Goal: Check status: Check status

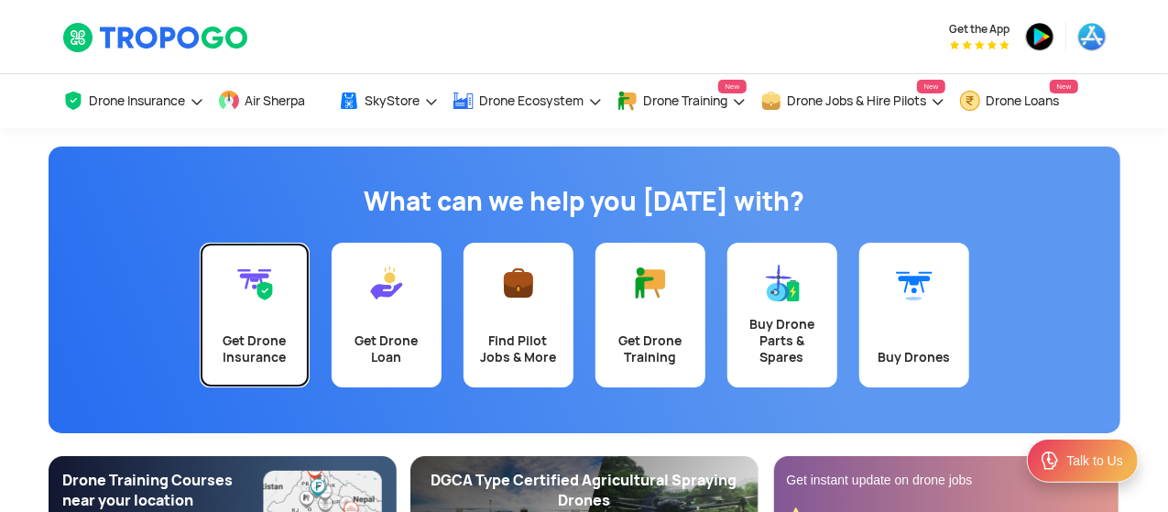
click at [219, 318] on link "Get Drone Insurance" at bounding box center [255, 315] width 110 height 145
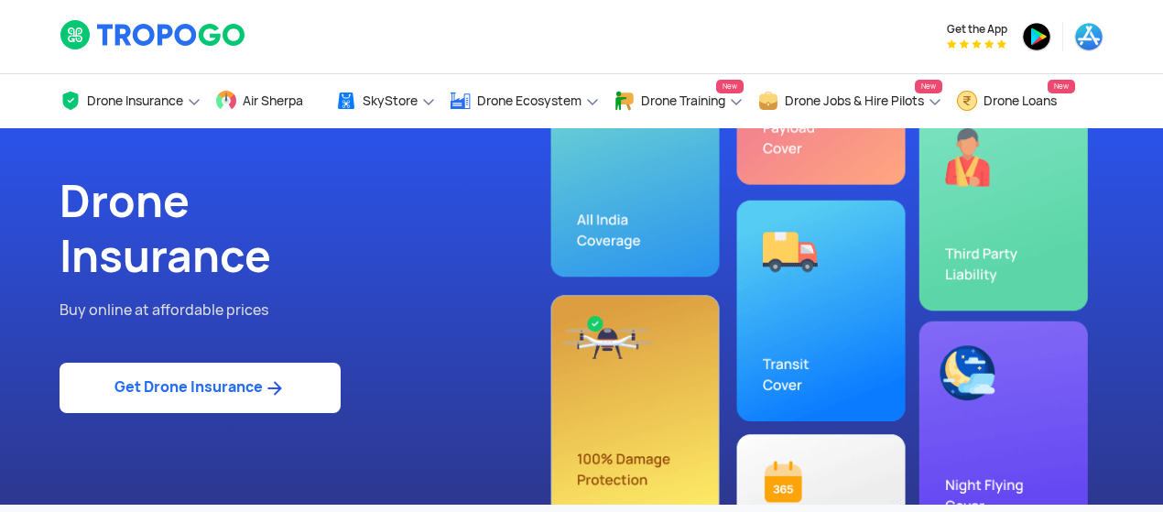
click at [250, 380] on link "Get Drone Insurance" at bounding box center [200, 388] width 281 height 50
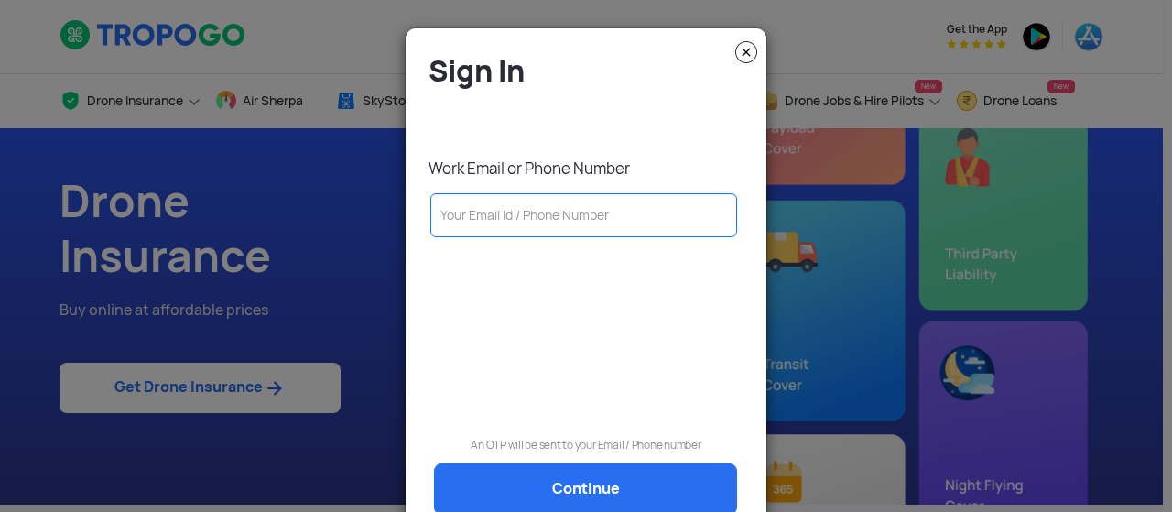
click at [744, 61] on img at bounding box center [746, 52] width 22 height 22
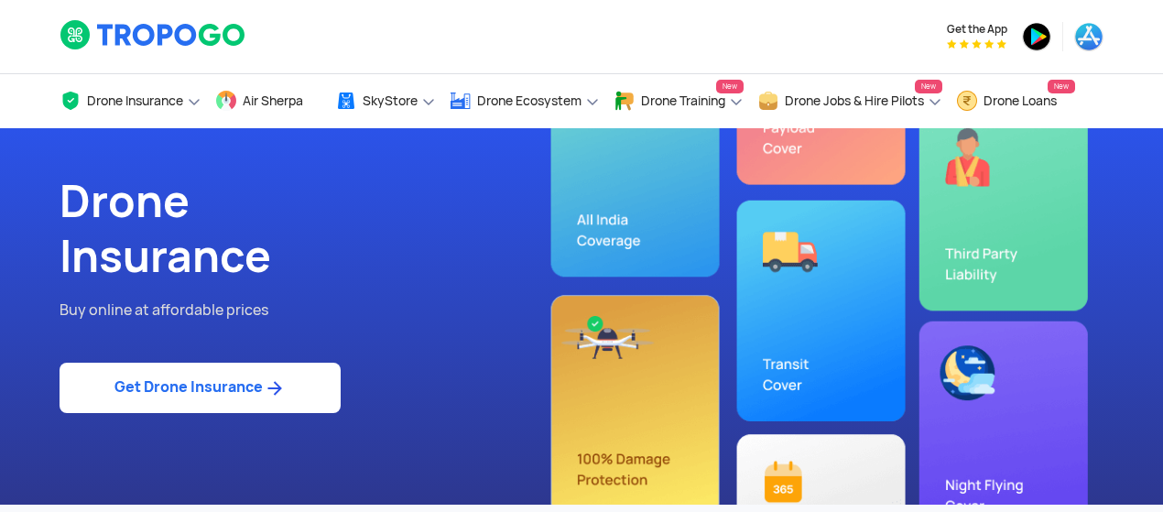
click at [203, 387] on link "Get Drone Insurance" at bounding box center [200, 388] width 281 height 50
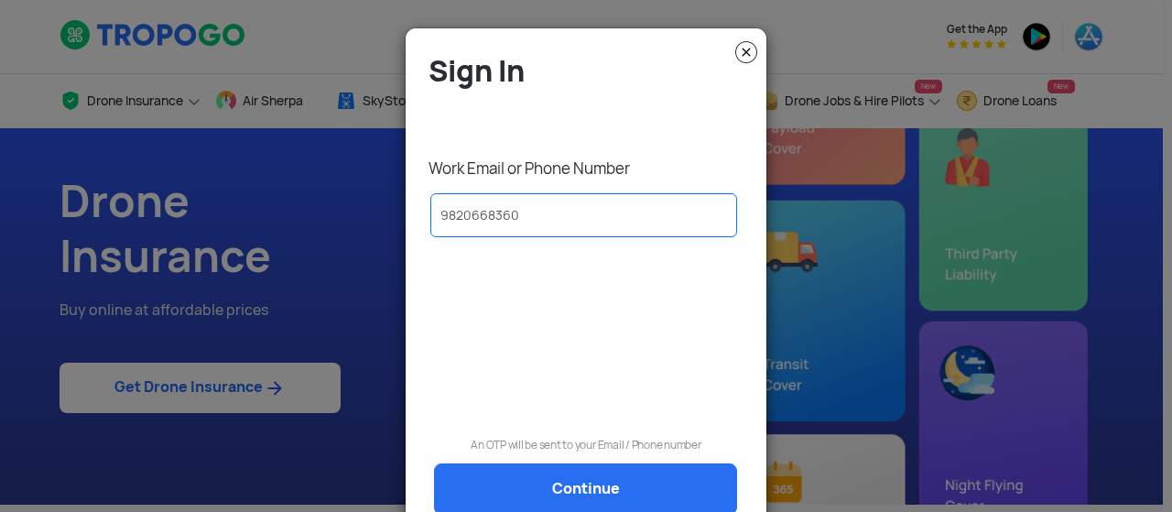
type input "9820668360"
click at [736, 49] on img at bounding box center [746, 52] width 22 height 22
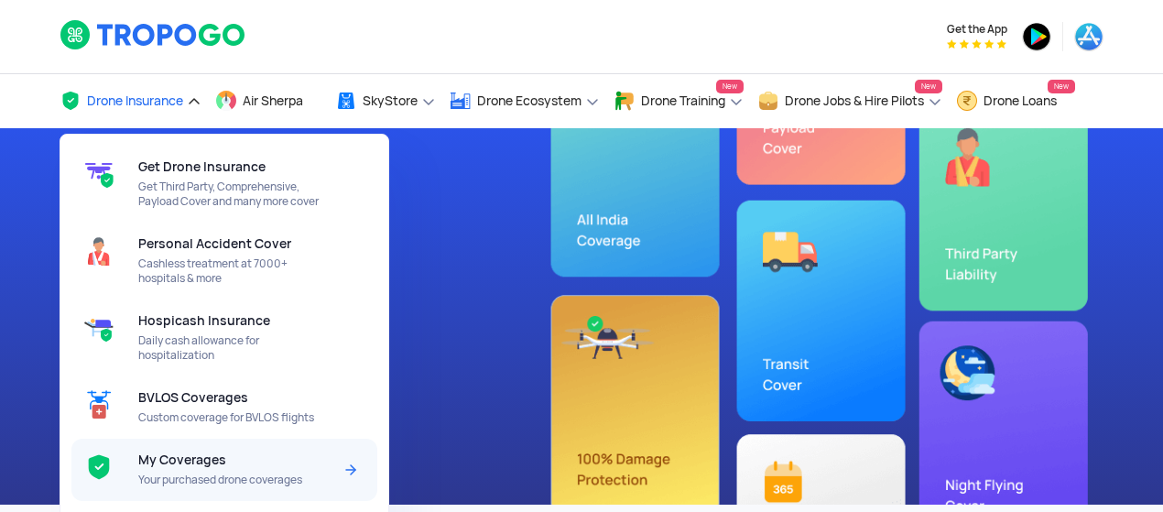
click at [215, 467] on span "My Coverages" at bounding box center [182, 459] width 88 height 15
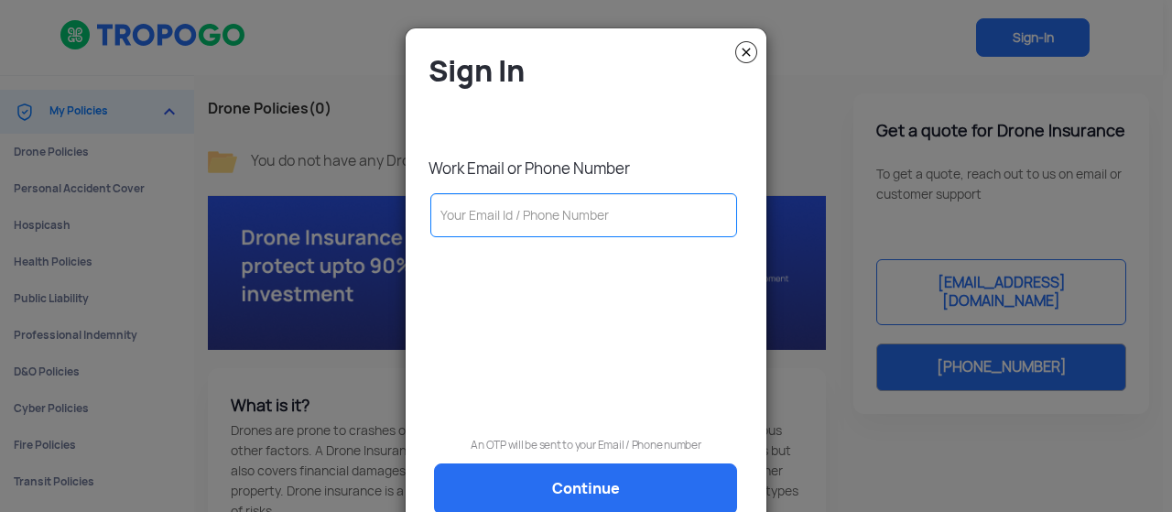
click at [737, 50] on img at bounding box center [746, 52] width 22 height 22
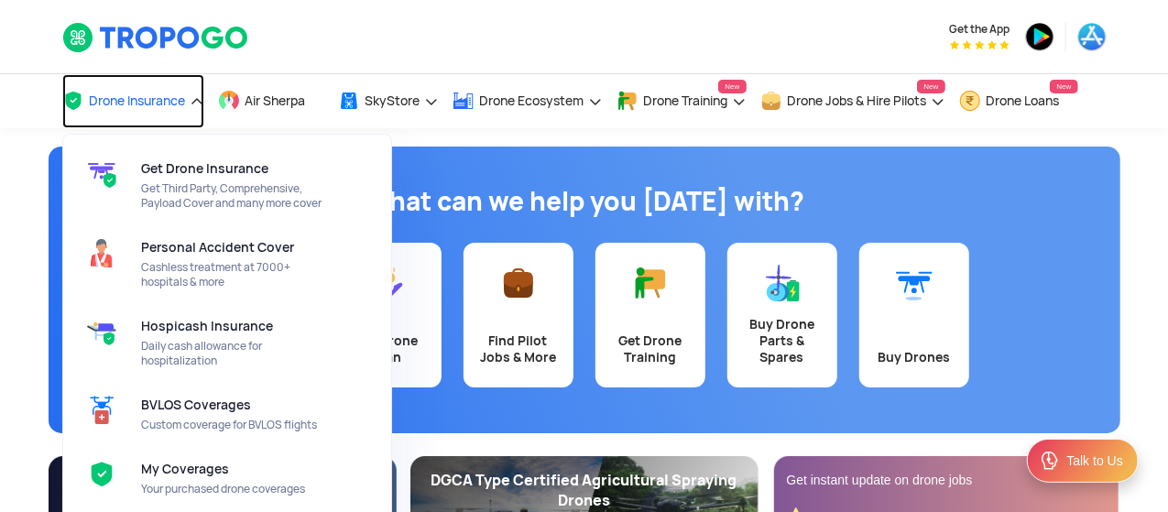
click at [171, 107] on span "Drone Insurance" at bounding box center [138, 100] width 96 height 15
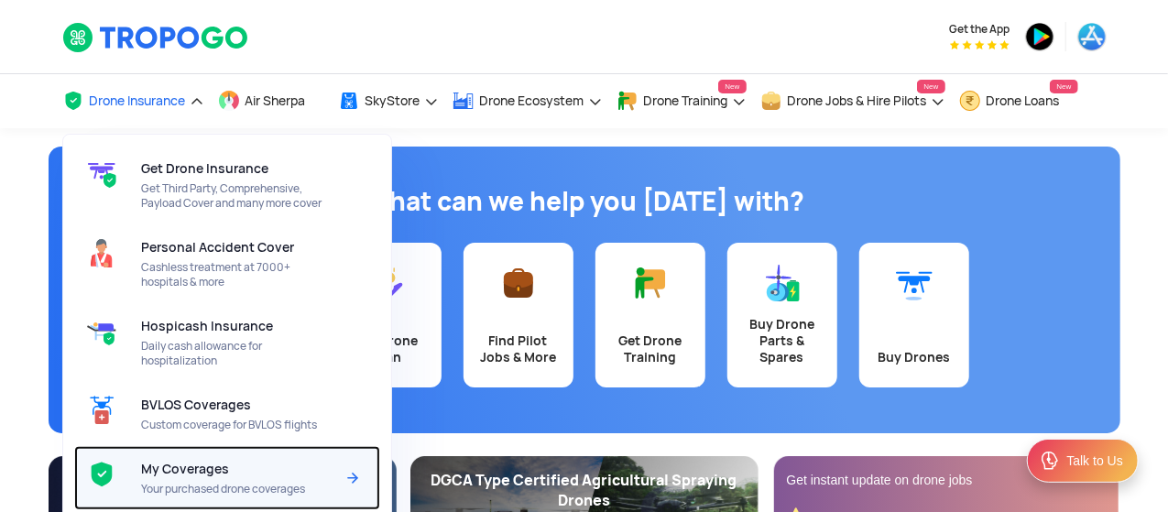
click at [255, 462] on div "My Coverages Your purchased drone coverages" at bounding box center [241, 478] width 201 height 64
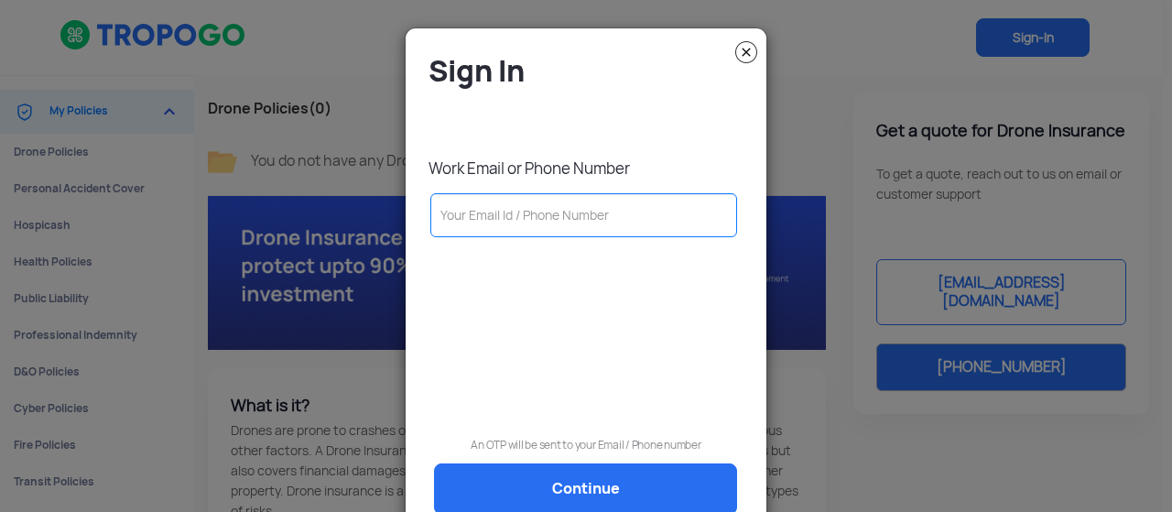
click at [568, 228] on input "text" at bounding box center [583, 215] width 307 height 44
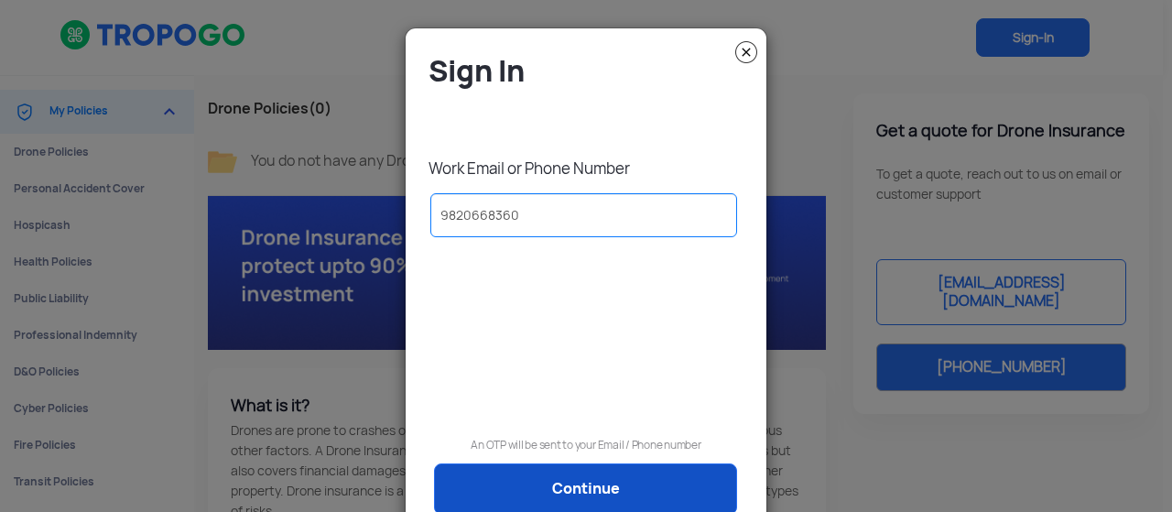
type input "9820668360"
click at [608, 482] on link "Continue" at bounding box center [585, 488] width 303 height 51
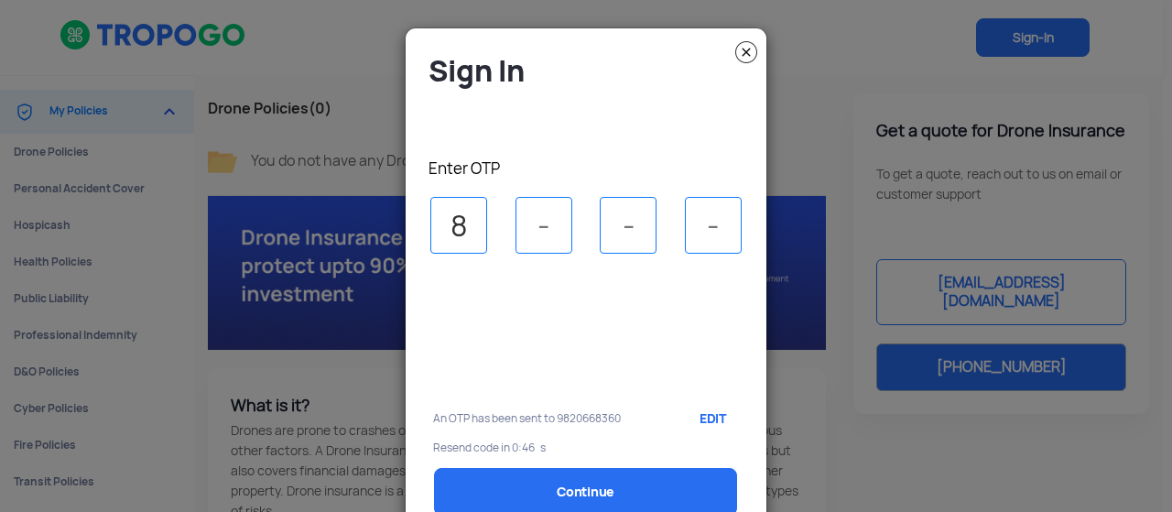
type input "8"
type input "0"
type input "3"
type input "4"
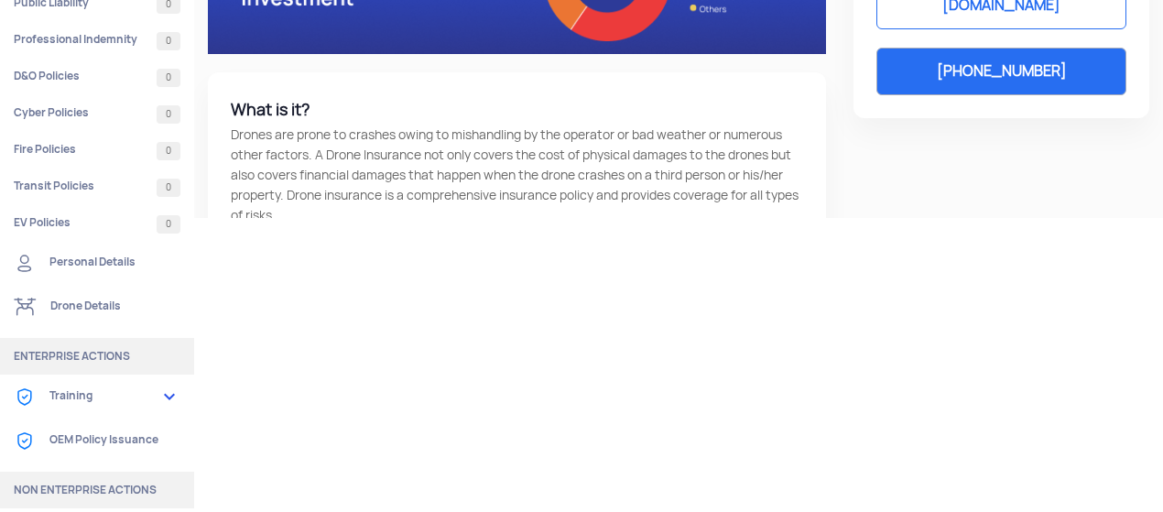
scroll to position [356, 0]
